Goal: Use online tool/utility: Utilize a website feature to perform a specific function

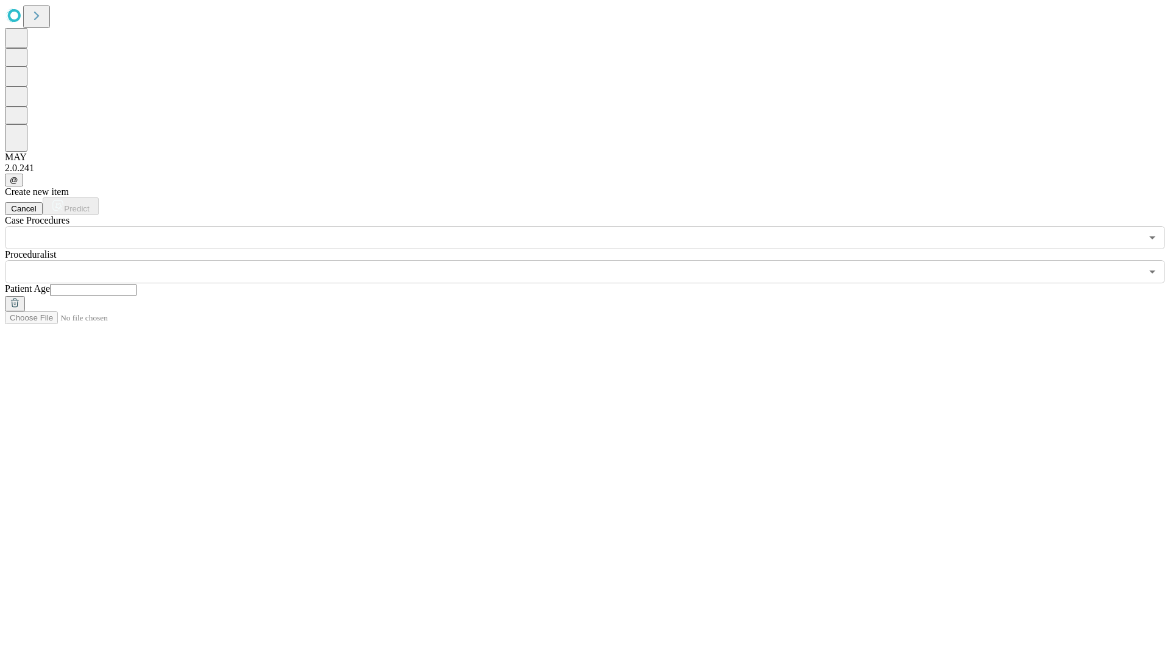
click at [137, 284] on input "text" at bounding box center [93, 290] width 87 height 12
type input "**"
click at [594, 260] on input "text" at bounding box center [573, 271] width 1137 height 23
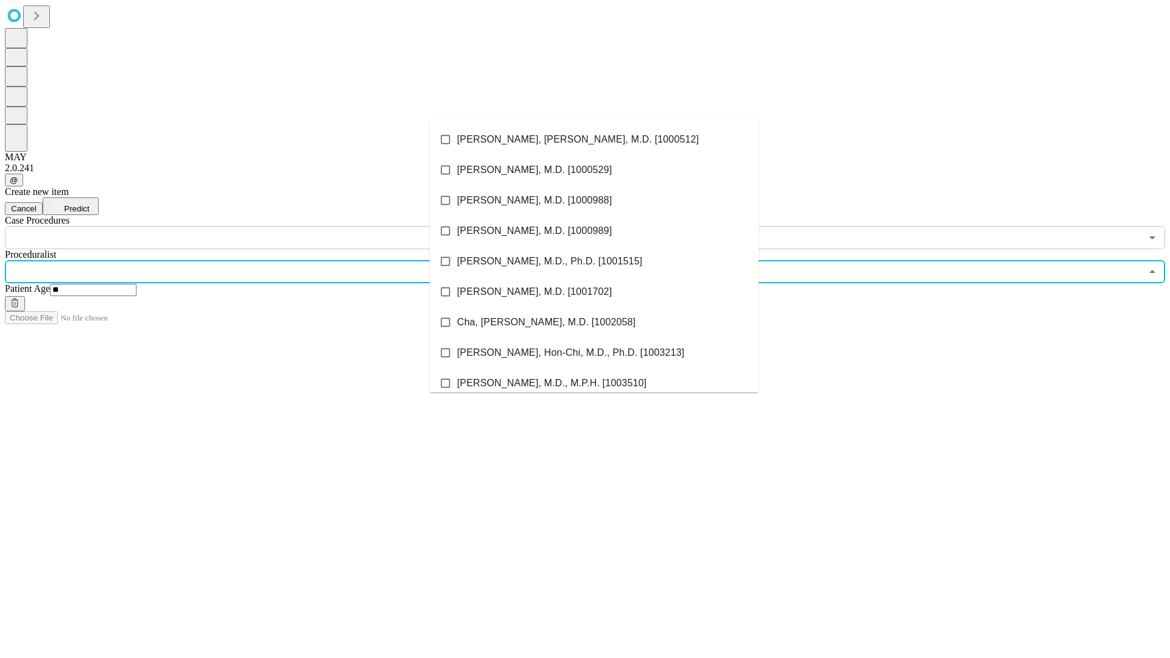
click at [594, 140] on li "[PERSON_NAME], [PERSON_NAME], M.D. [1000512]" at bounding box center [594, 139] width 329 height 30
click at [256, 226] on input "text" at bounding box center [573, 237] width 1137 height 23
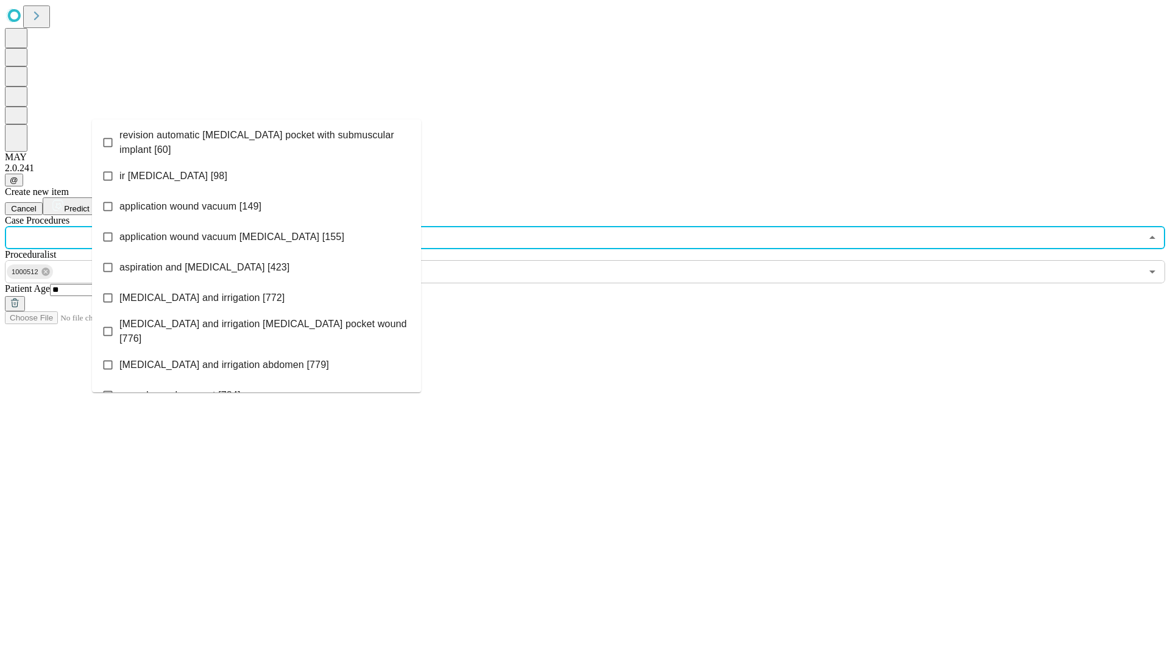
click at [257, 140] on span "revision automatic [MEDICAL_DATA] pocket with submuscular implant [60]" at bounding box center [265, 142] width 292 height 29
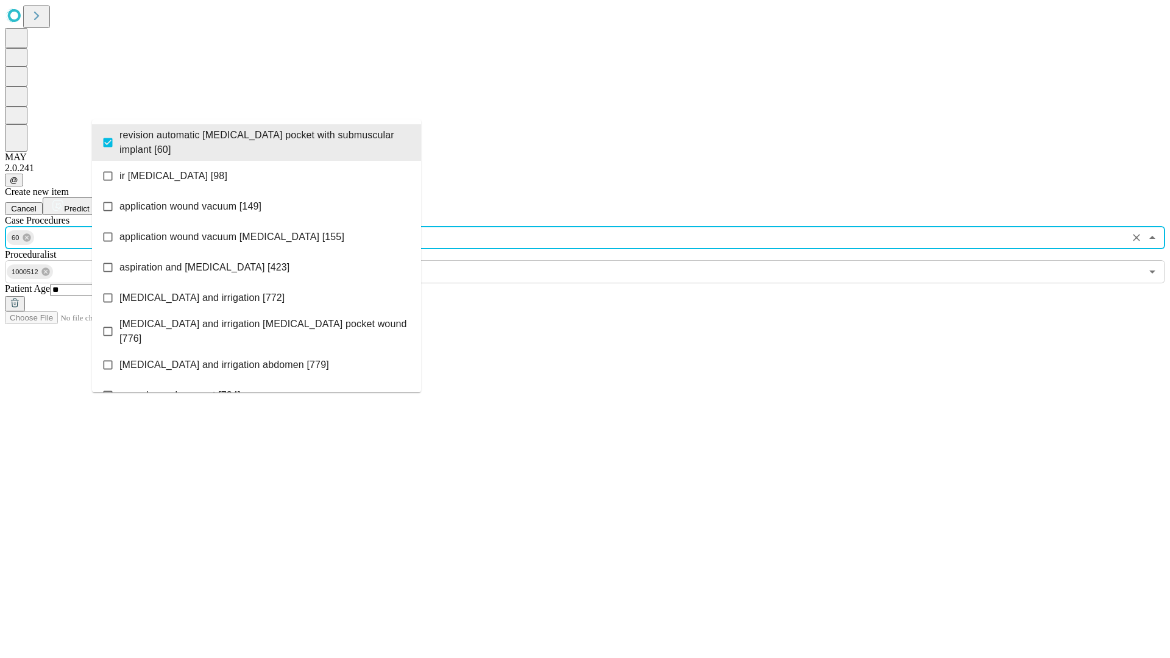
click at [89, 204] on span "Predict" at bounding box center [76, 208] width 25 height 9
